Goal: Information Seeking & Learning: Learn about a topic

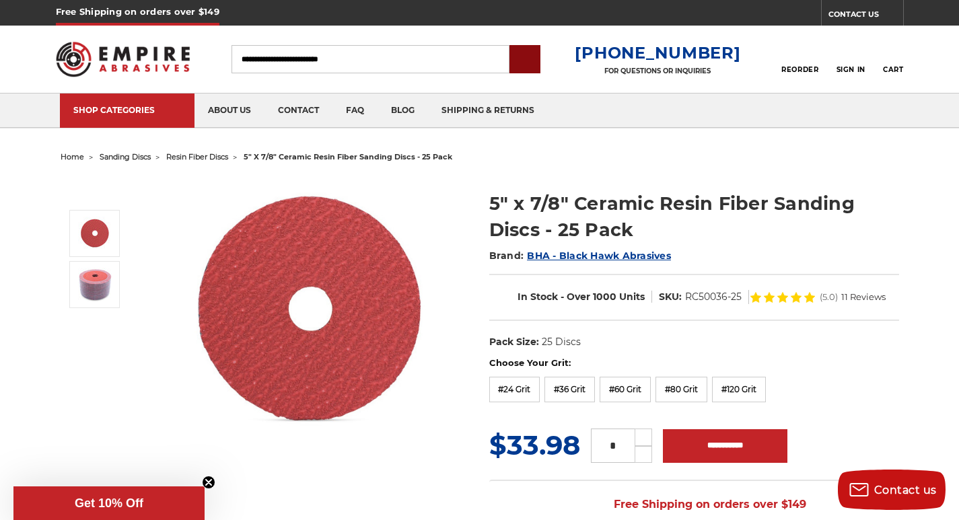
click at [538, 51] on input "submit" at bounding box center [524, 59] width 27 height 27
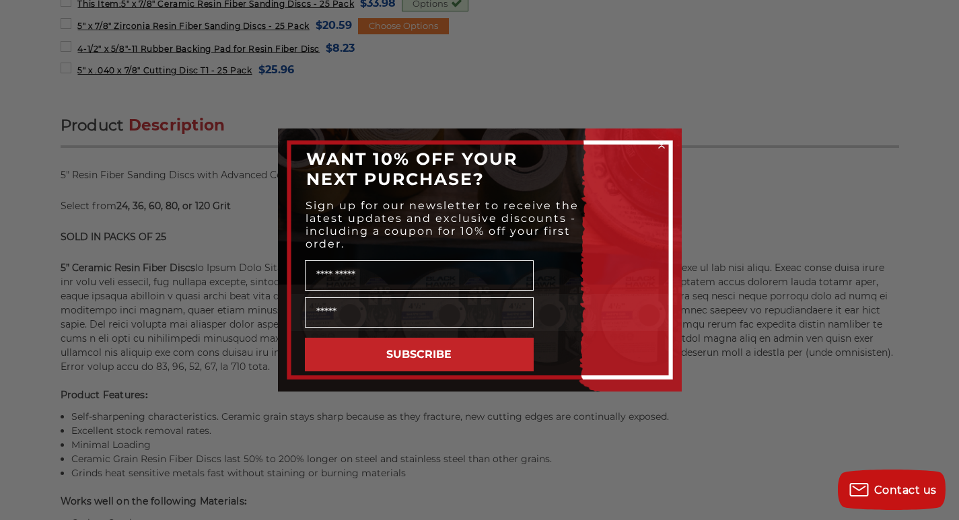
scroll to position [869, 0]
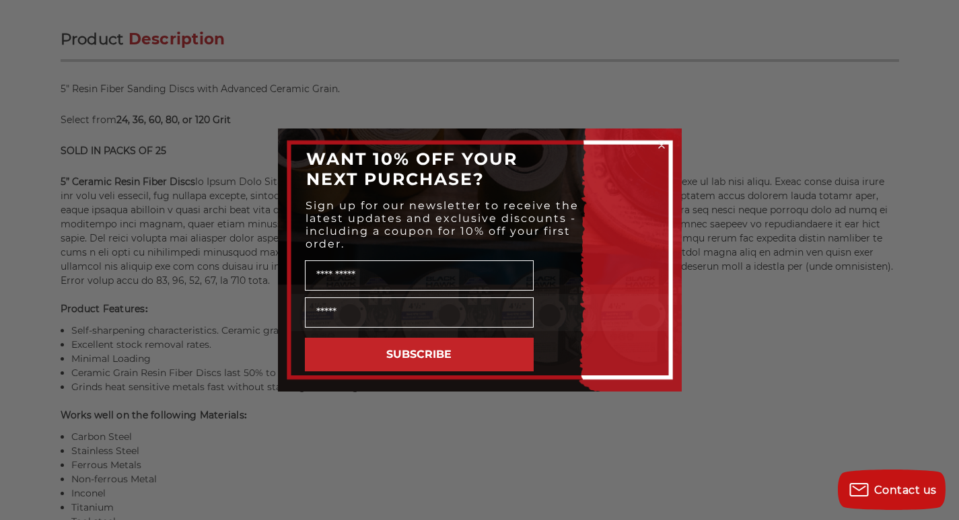
click at [657, 143] on circle "Close dialog" at bounding box center [661, 145] width 13 height 13
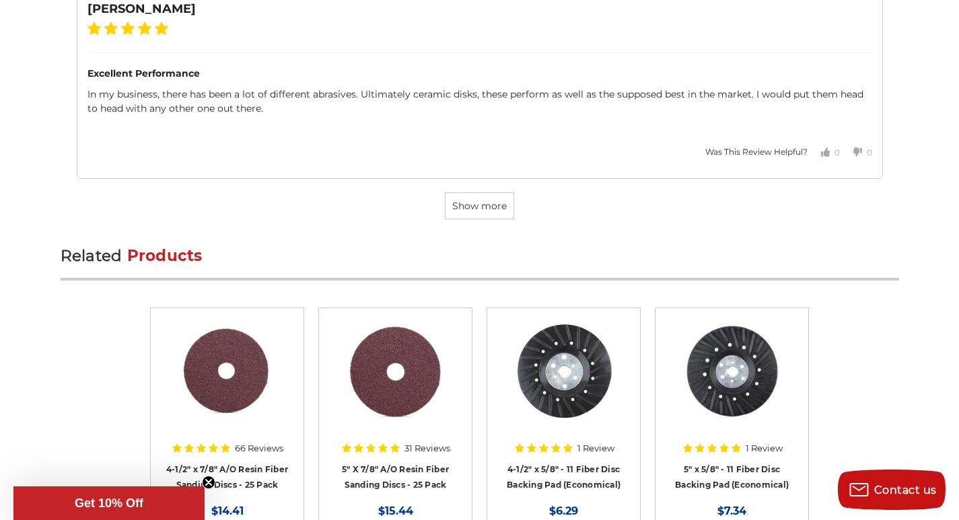
scroll to position [4232, 0]
click at [187, 463] on link "4-1/2" x 7/8" A/O Resin Fiber Sanding Discs - 25 Pack" at bounding box center [227, 476] width 122 height 26
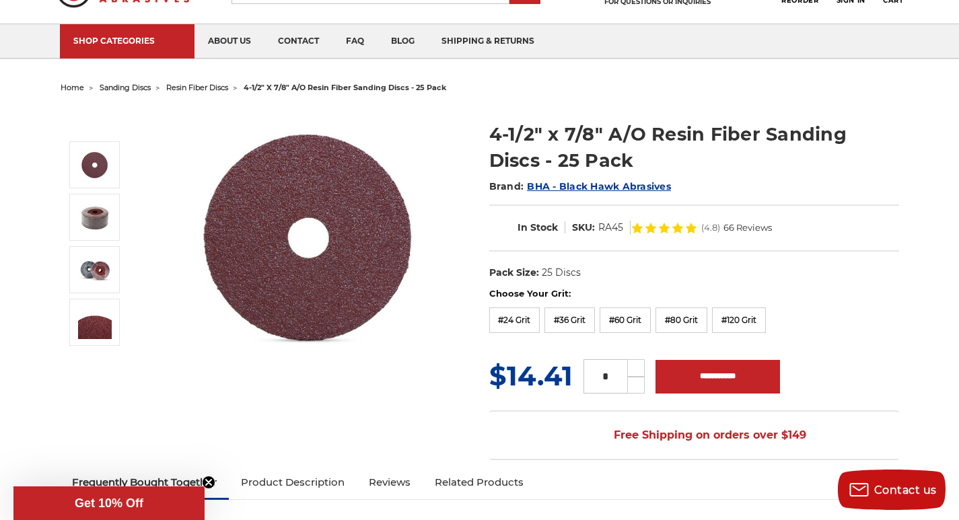
scroll to position [34, 0]
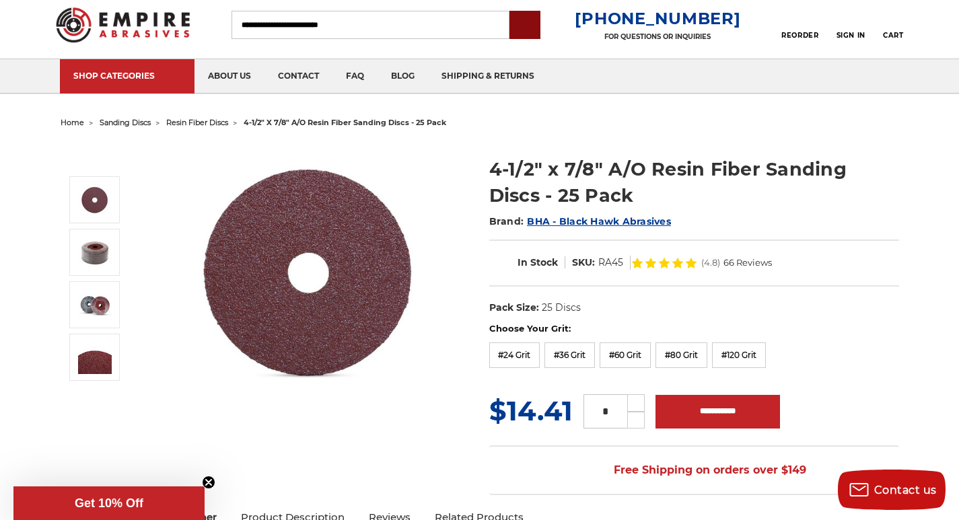
click at [538, 21] on input "submit" at bounding box center [524, 25] width 27 height 27
click at [208, 65] on link "about us" at bounding box center [229, 76] width 70 height 34
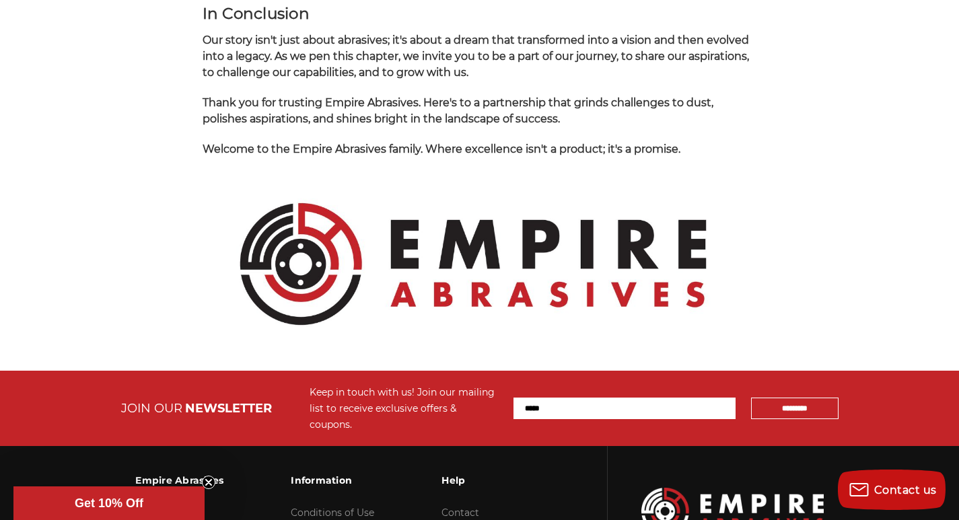
scroll to position [1364, 0]
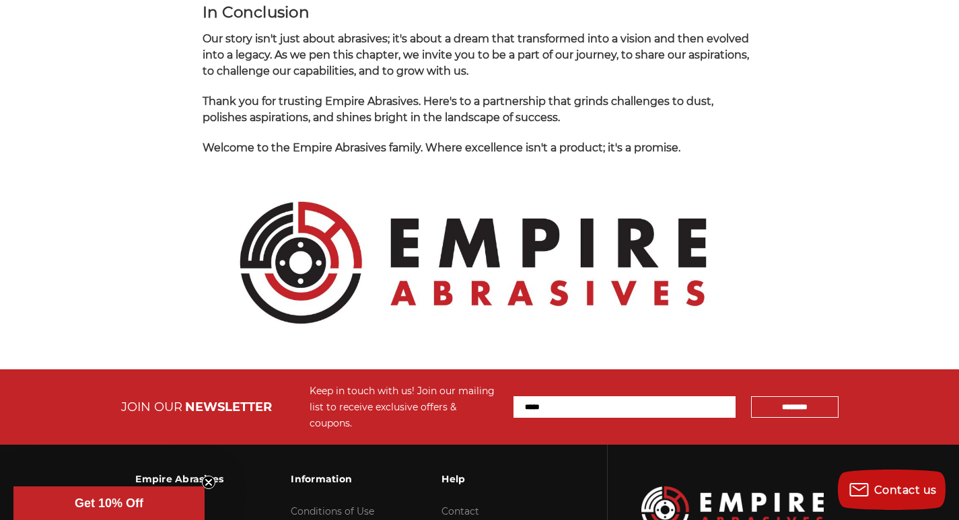
click at [361, 254] on img at bounding box center [472, 262] width 541 height 185
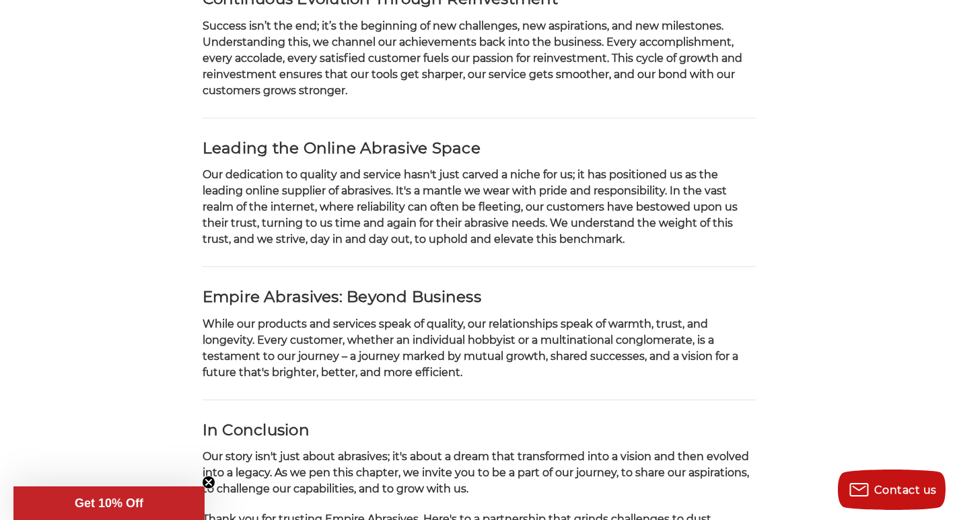
scroll to position [944, 0]
